Goal: Answer question/provide support: Share knowledge or assist other users

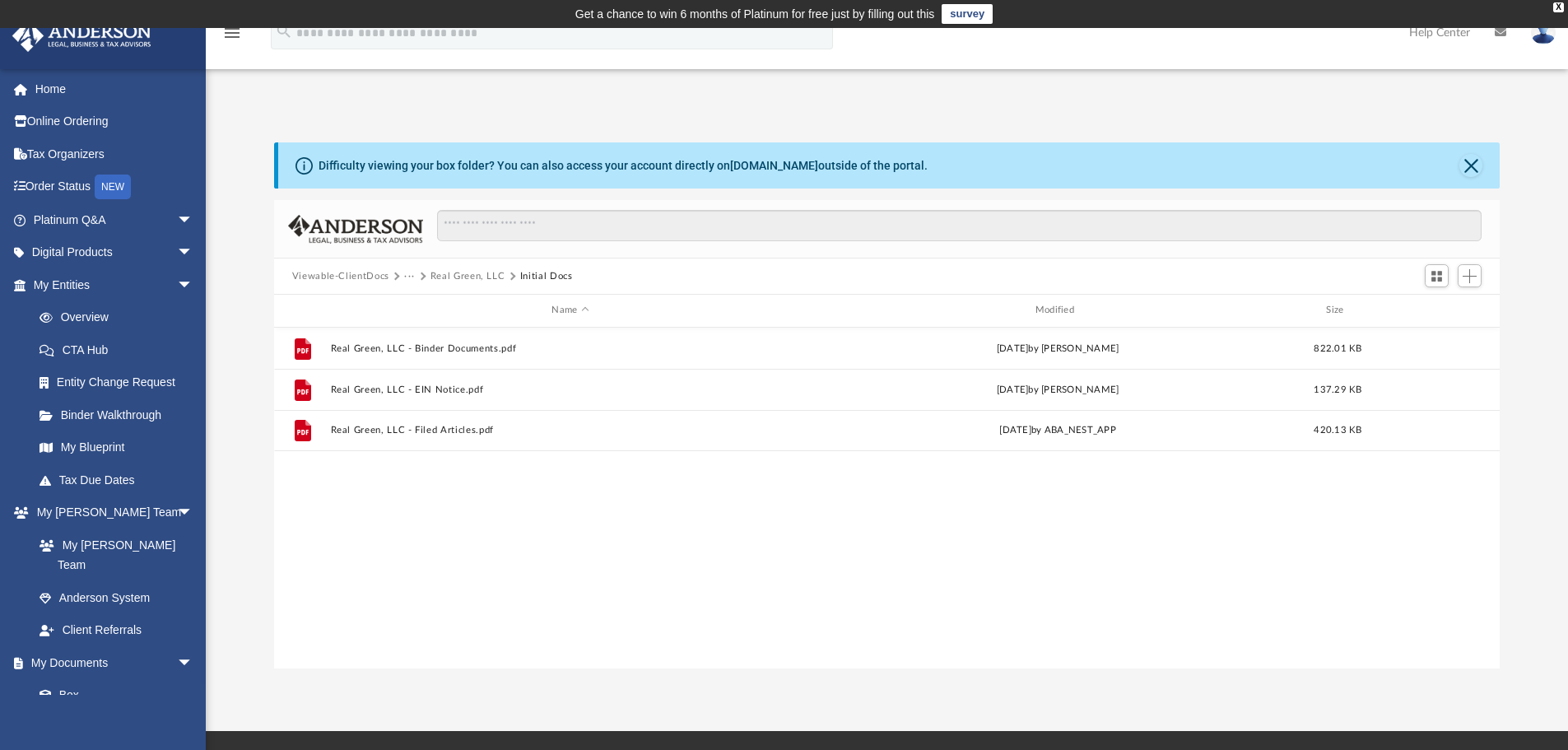
scroll to position [362, 1213]
click at [110, 475] on link "Tax Due Dates" at bounding box center [120, 479] width 195 height 33
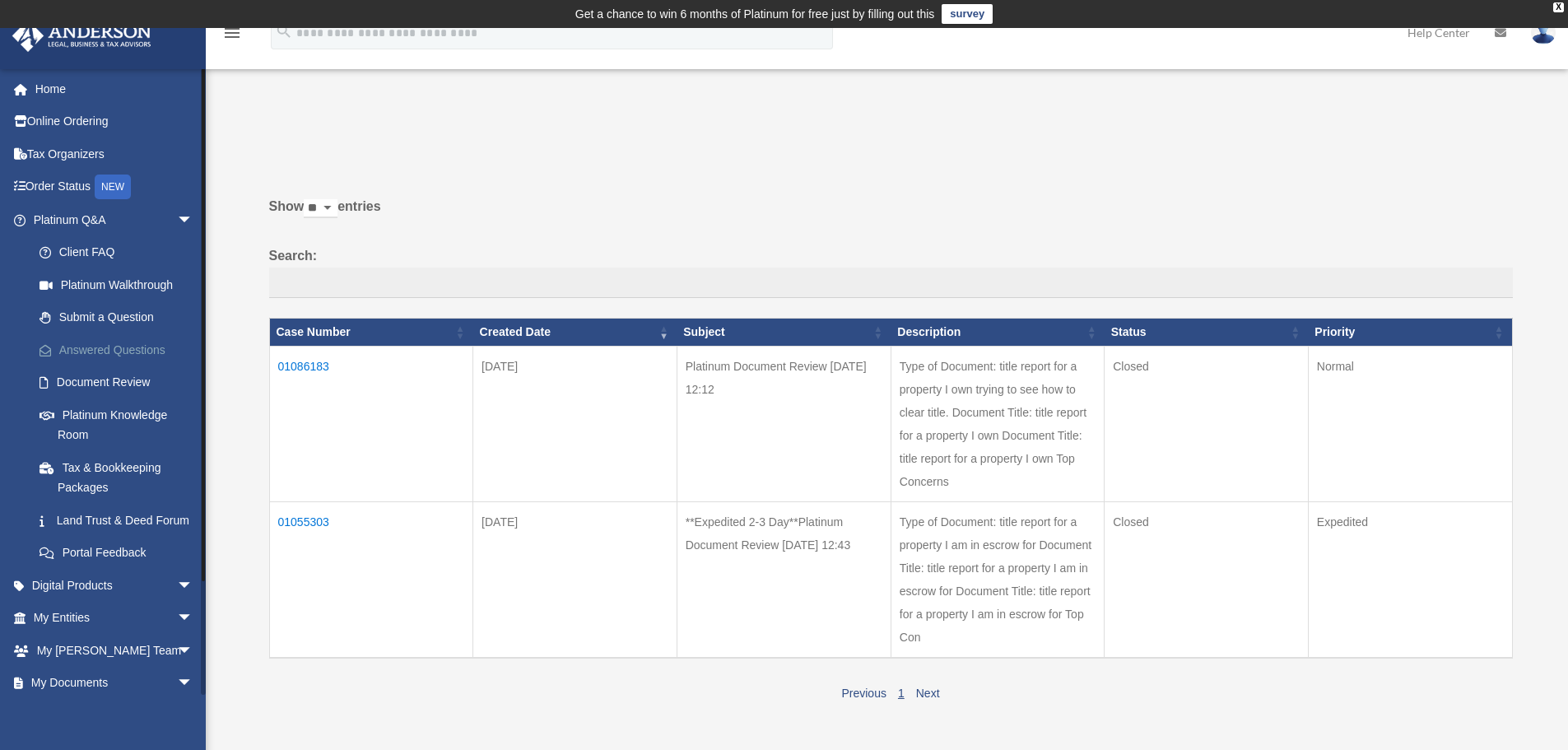
click at [102, 357] on link "Answered Questions" at bounding box center [120, 349] width 195 height 33
click at [311, 370] on td "01086183" at bounding box center [371, 424] width 204 height 155
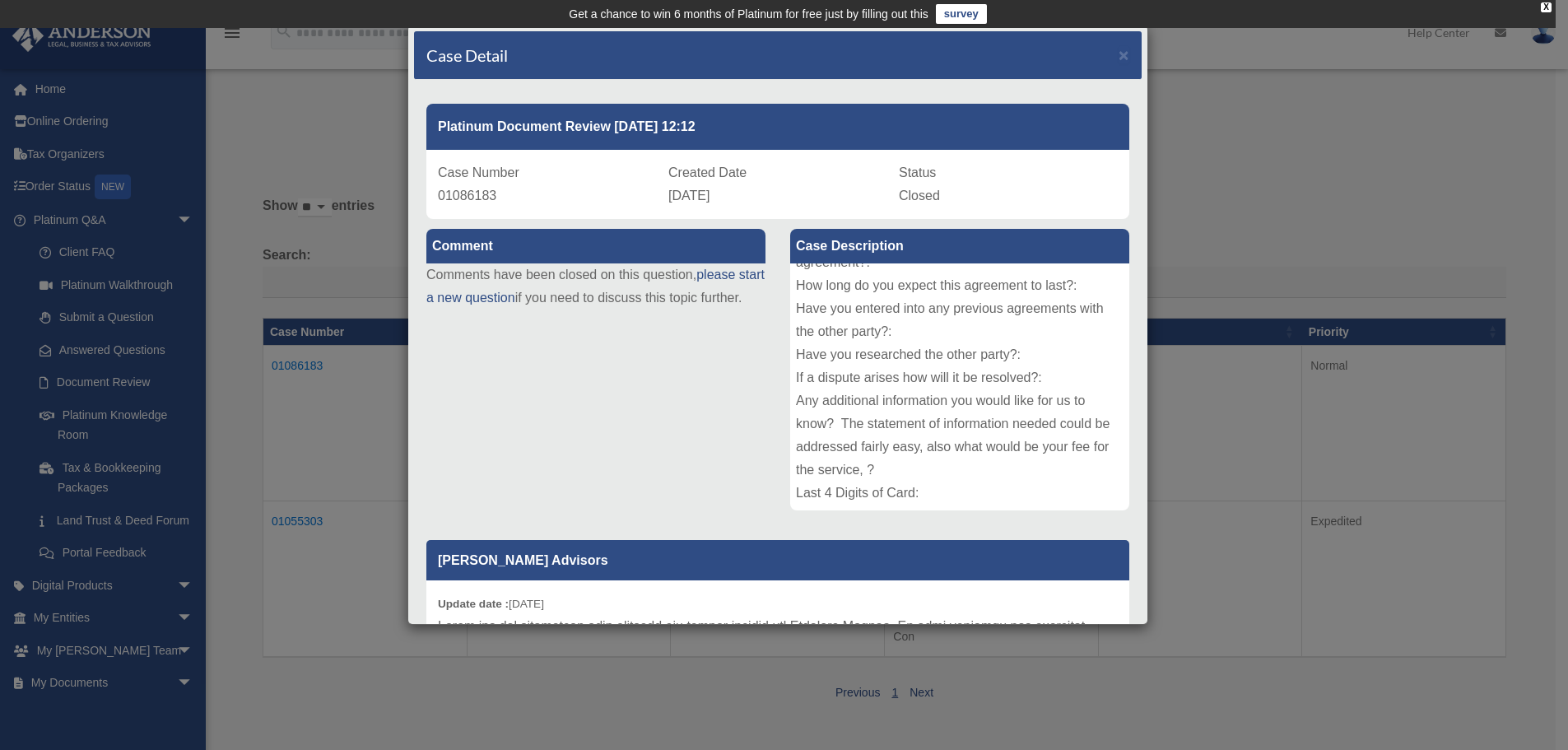
scroll to position [83, 0]
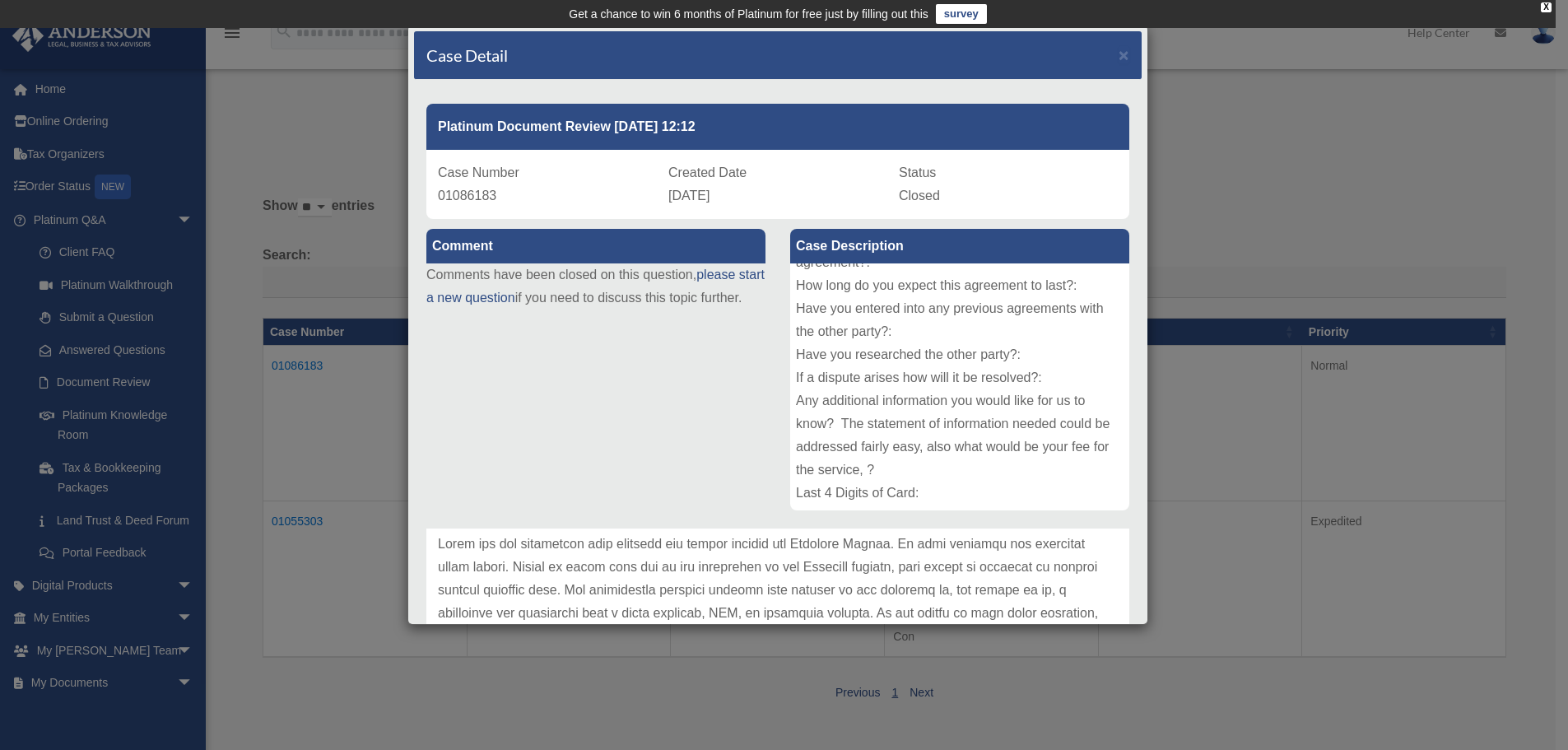
click at [839, 46] on div "Case Detail ×" at bounding box center [778, 56] width 727 height 49
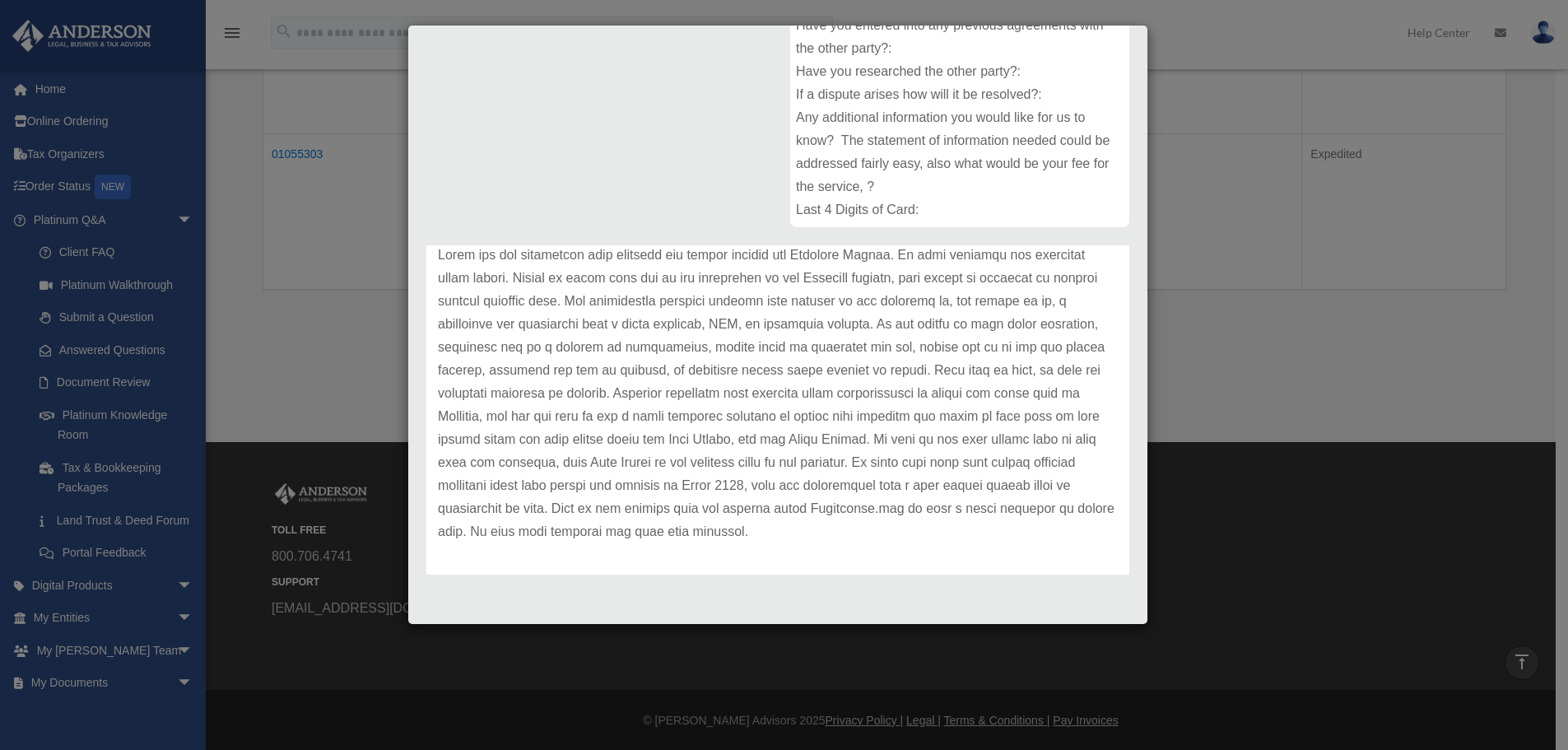
scroll to position [91, 0]
drag, startPoint x: 906, startPoint y: 505, endPoint x: 996, endPoint y: 508, distance: 90.0
click at [996, 508] on p at bounding box center [778, 390] width 680 height 299
copy p "[DOMAIN_NAME]"
click at [1051, 527] on p at bounding box center [778, 390] width 680 height 299
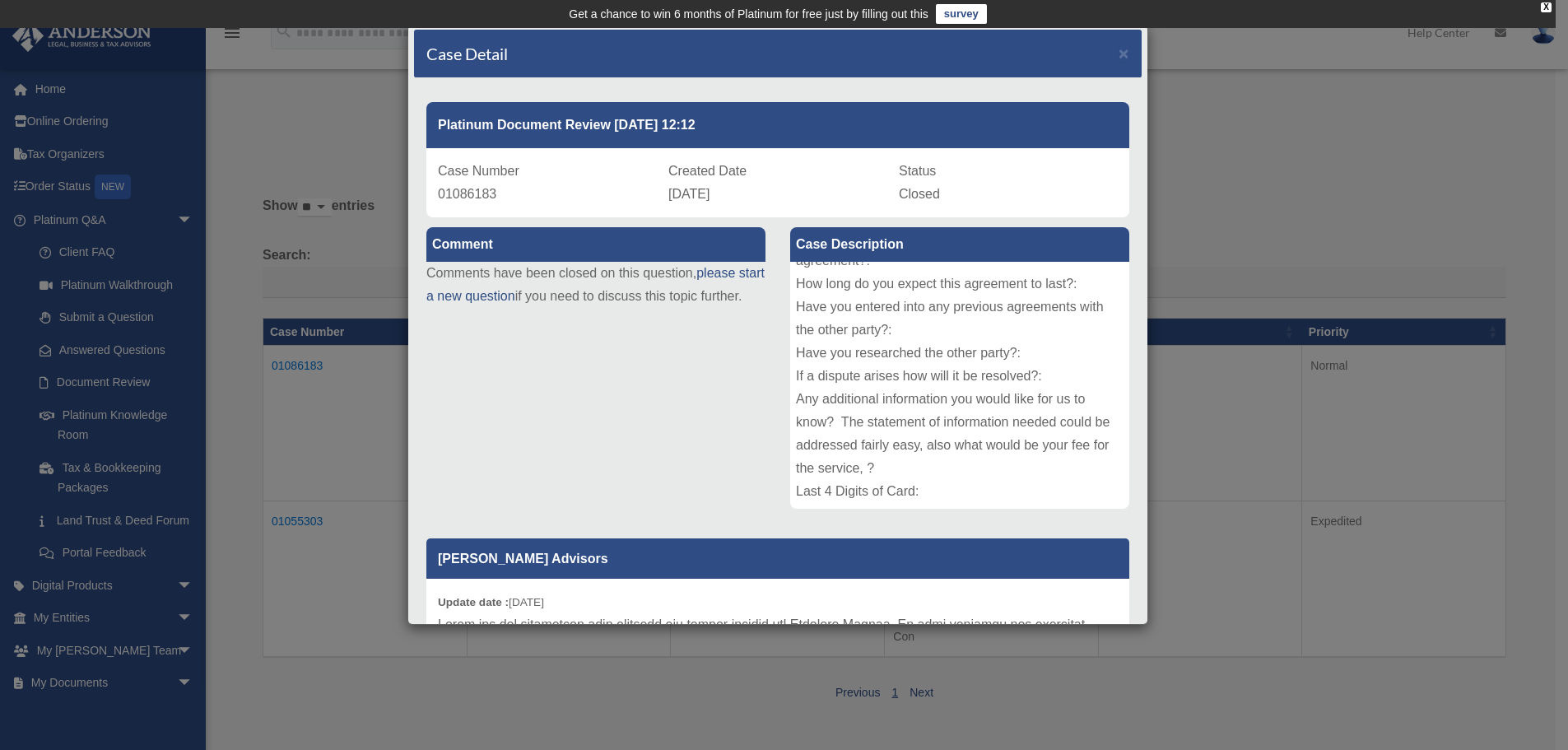
scroll to position [0, 0]
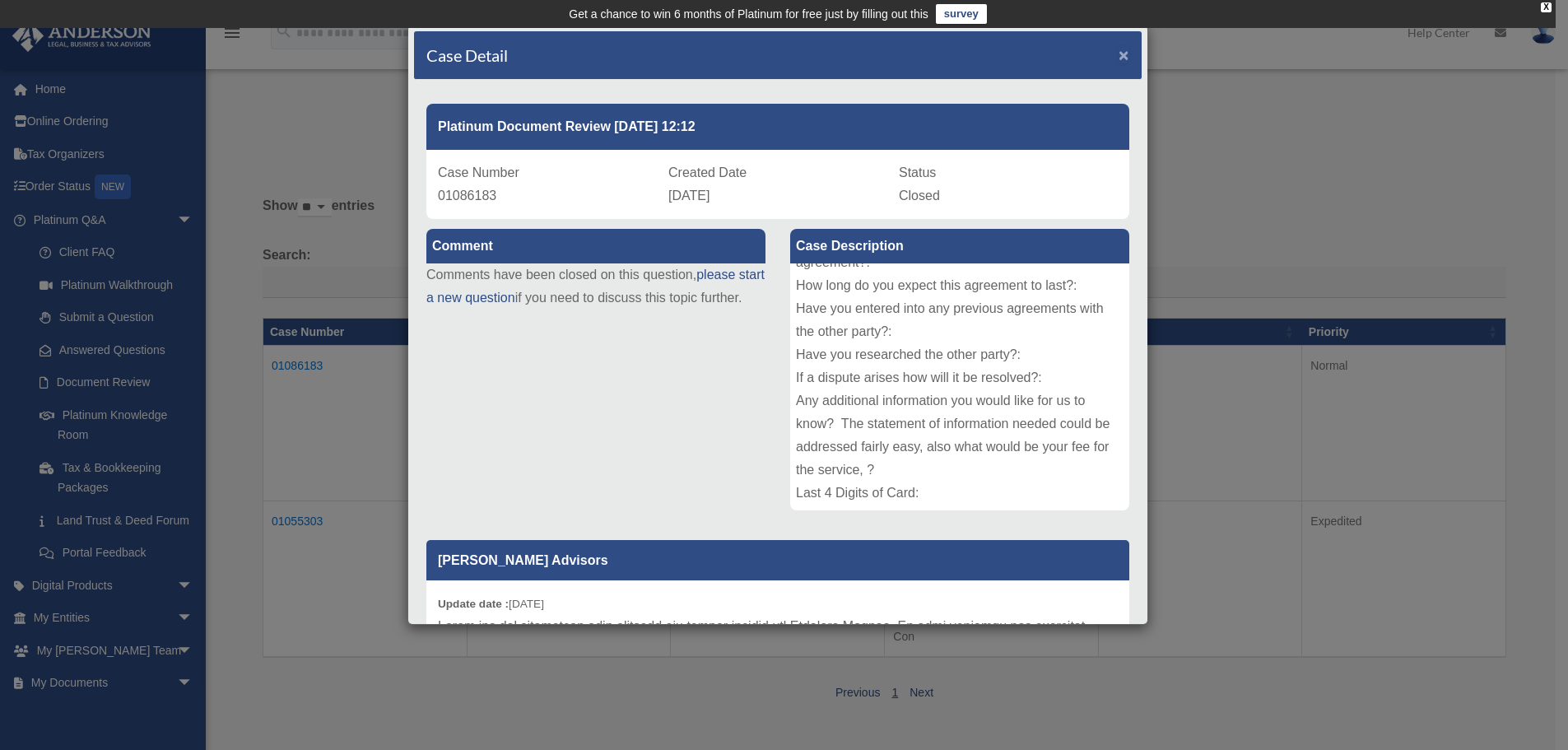
click at [1118, 55] on span "×" at bounding box center [1123, 55] width 11 height 19
